Goal: Task Accomplishment & Management: Manage account settings

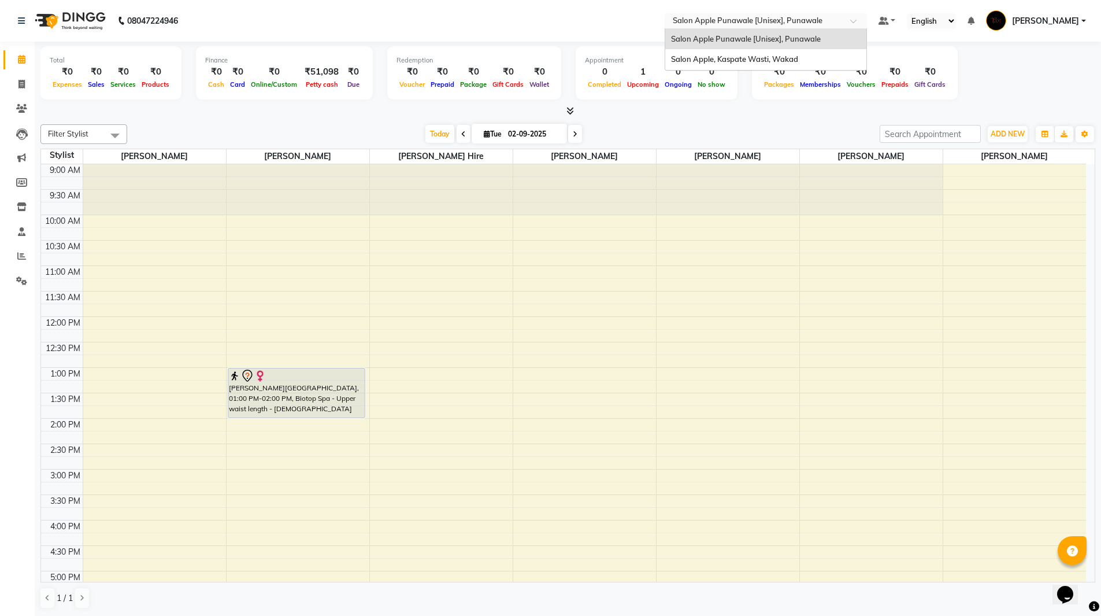
click at [734, 15] on div "× Salon Apple Punawale [Unisex], Punawale" at bounding box center [748, 21] width 150 height 12
click at [738, 55] on span "Salon Apple, Kaspate Wasti, Wakad" at bounding box center [734, 58] width 127 height 9
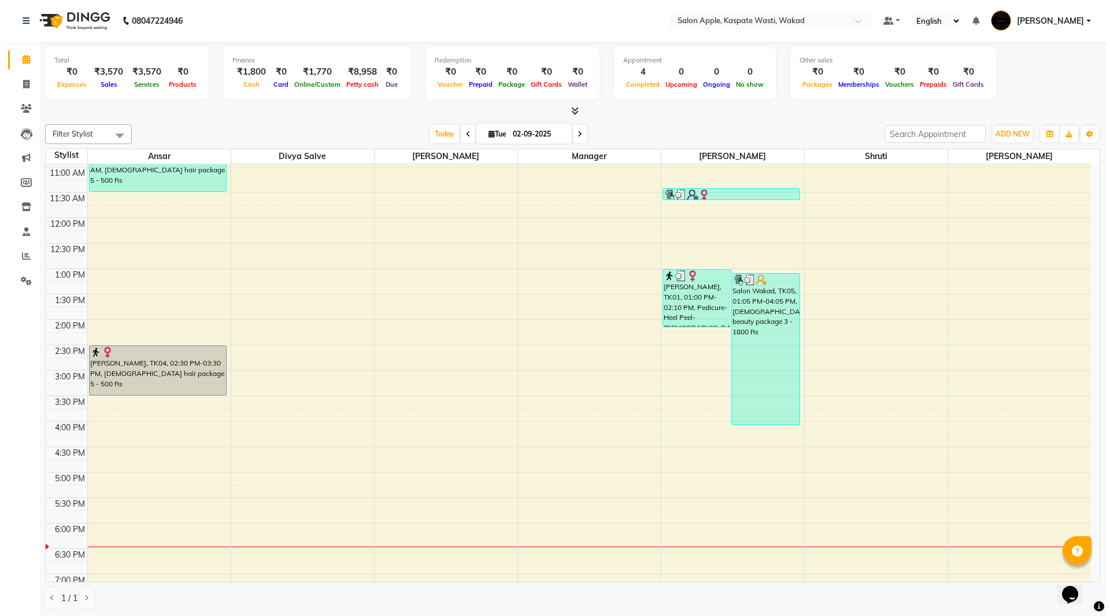
scroll to position [116, 0]
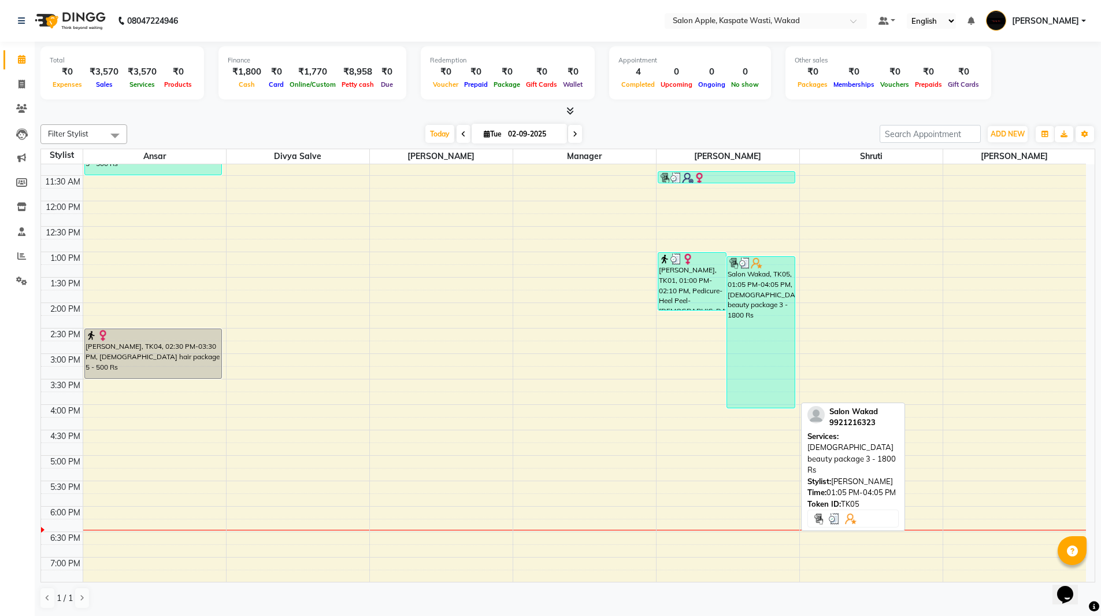
click at [758, 347] on div "Salon Wakad, TK05, 01:05 PM-04:05 PM, [DEMOGRAPHIC_DATA] beauty package 3 - 180…" at bounding box center [761, 332] width 68 height 151
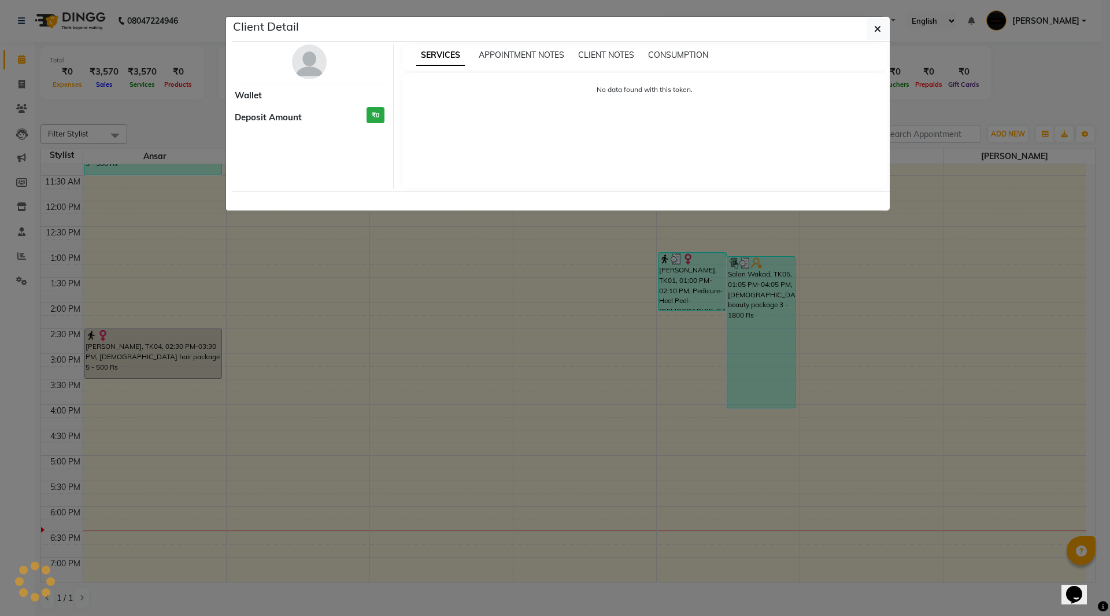
select select "3"
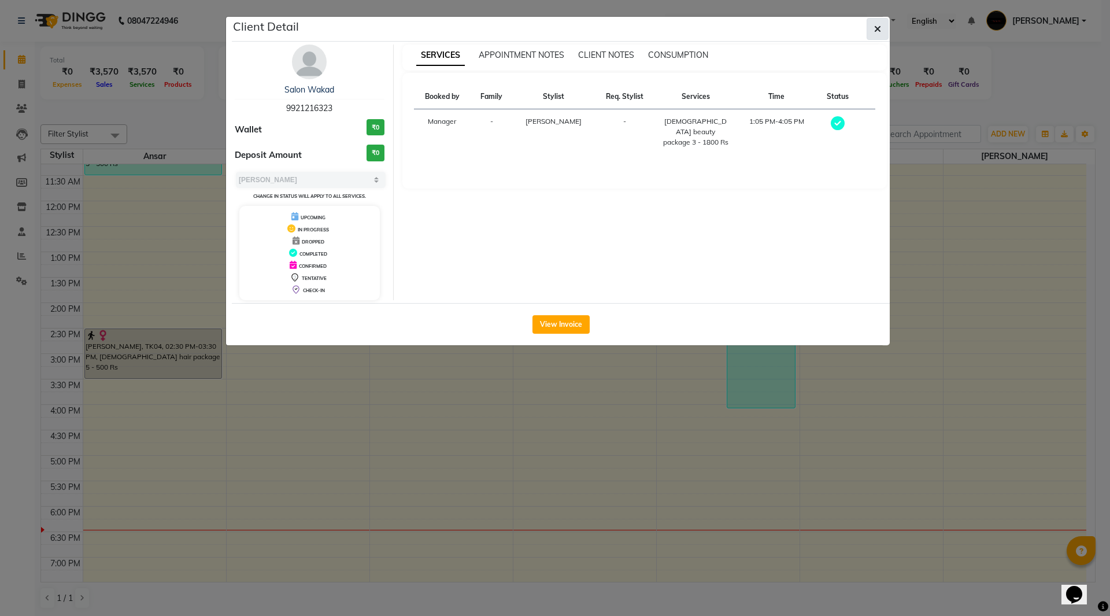
click at [879, 30] on icon "button" at bounding box center [877, 28] width 7 height 9
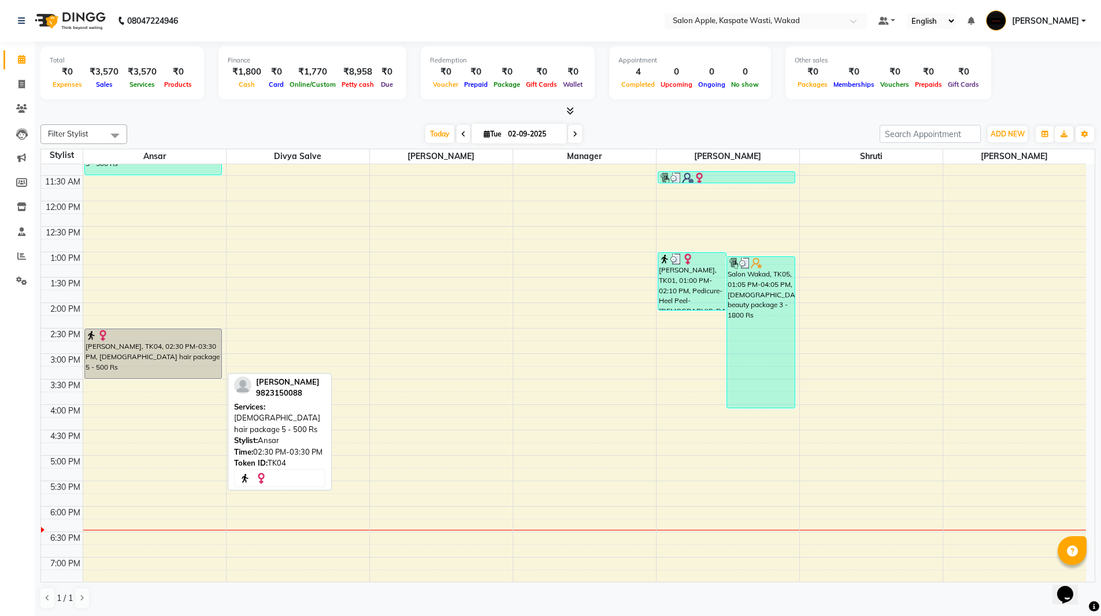
click at [180, 357] on div "[PERSON_NAME], TK04, 02:30 PM-03:30 PM, [DEMOGRAPHIC_DATA] hair package 5 - 500…" at bounding box center [153, 353] width 137 height 49
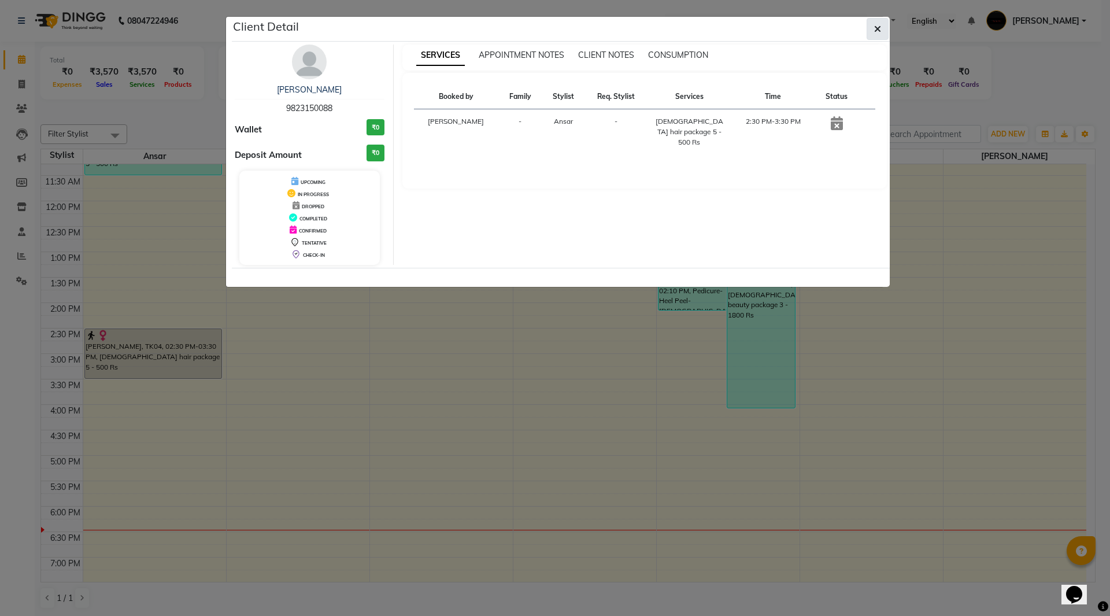
click at [876, 36] on button "button" at bounding box center [878, 29] width 22 height 22
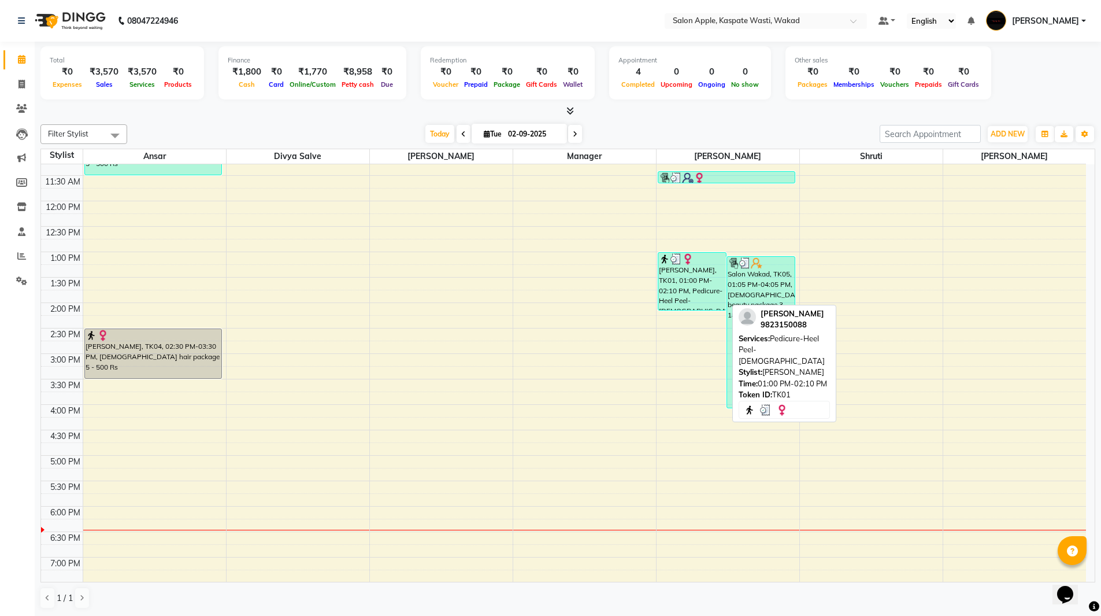
click at [674, 279] on div "[PERSON_NAME], TK01, 01:00 PM-02:10 PM, Pedicure-Heel Peel-[DEMOGRAPHIC_DATA]" at bounding box center [692, 281] width 68 height 57
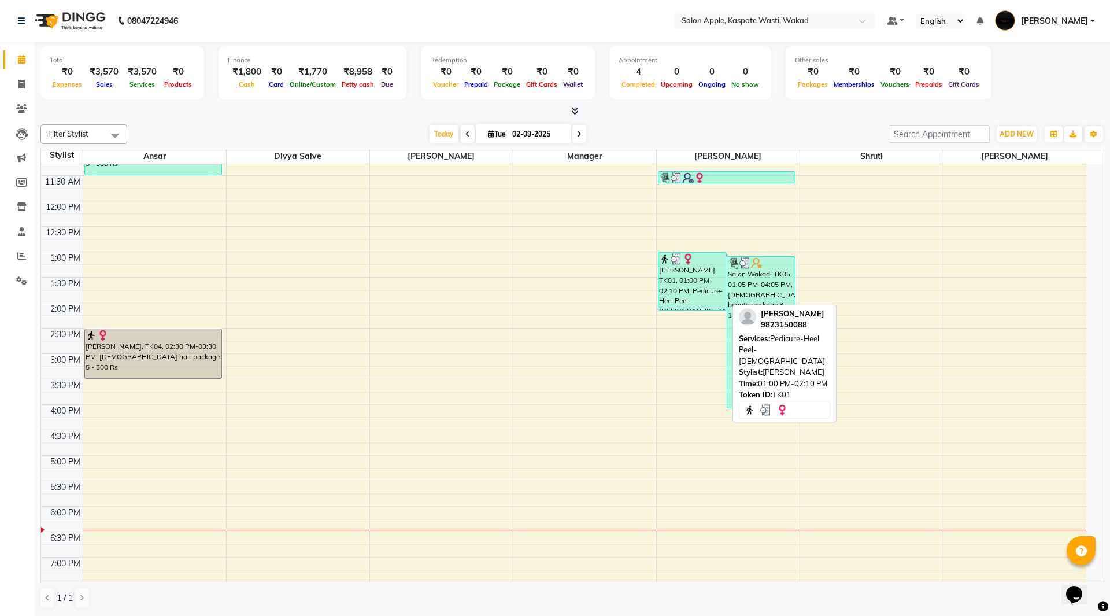
select select "3"
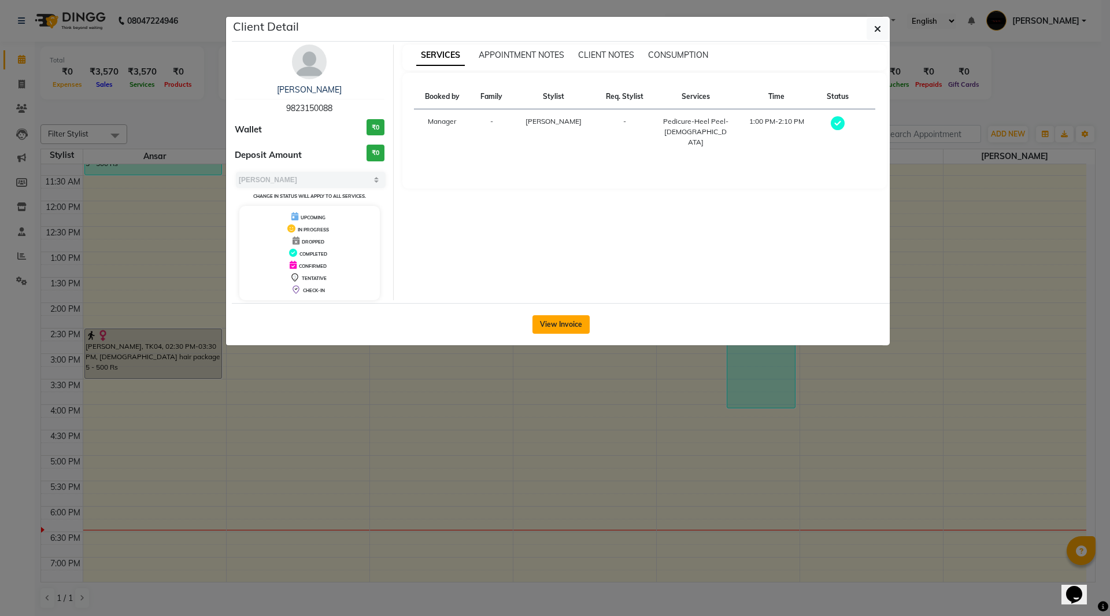
click at [567, 323] on button "View Invoice" at bounding box center [560, 324] width 57 height 18
